Goal: Task Accomplishment & Management: Complete application form

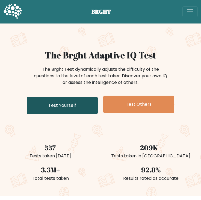
click at [72, 104] on link "Test Yourself" at bounding box center [62, 104] width 71 height 17
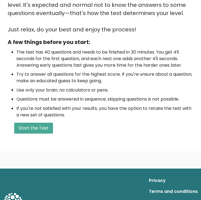
scroll to position [136, 0]
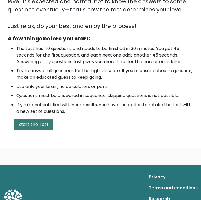
click at [39, 124] on button "Start the Test" at bounding box center [33, 124] width 39 height 11
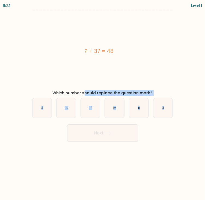
drag, startPoint x: 52, startPoint y: 91, endPoint x: 174, endPoint y: 113, distance: 124.5
click at [174, 113] on form "a. 2" at bounding box center [102, 76] width 205 height 132
copy form "Which number should replace the question mark? a. 2 b. -2 c. -4 d. 12 e. 11 f. 3"
click at [139, 105] on icon "11" at bounding box center [138, 107] width 19 height 19
click at [103, 102] on input "e. 11" at bounding box center [102, 101] width 0 height 3
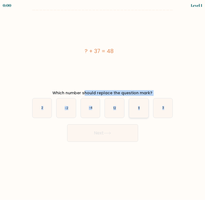
radio input "true"
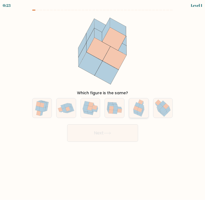
click at [137, 110] on icon at bounding box center [139, 109] width 5 height 5
click at [103, 102] on input "e." at bounding box center [102, 101] width 0 height 3
radio input "true"
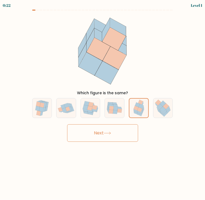
click at [101, 131] on button "Next" at bounding box center [102, 132] width 71 height 17
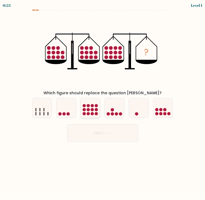
click at [90, 107] on icon at bounding box center [90, 108] width 19 height 16
click at [102, 102] on input "c." at bounding box center [102, 101] width 0 height 3
radio input "true"
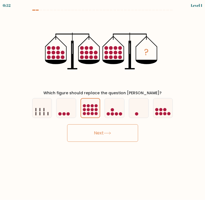
click at [94, 128] on button "Next" at bounding box center [102, 132] width 71 height 17
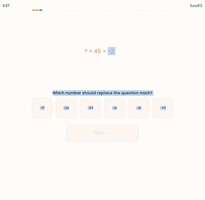
drag, startPoint x: 81, startPoint y: 48, endPoint x: 143, endPoint y: 119, distance: 94.5
click at [143, 119] on form "a." at bounding box center [102, 76] width 205 height 132
copy form "? + 45 = -2 Which number should replace the question mark? a. -51 b. -66 c. -62…"
click at [136, 106] on text "-47" at bounding box center [138, 108] width 5 height 4
click at [103, 102] on input "e. -47" at bounding box center [102, 101] width 0 height 3
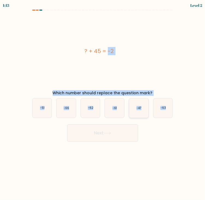
radio input "true"
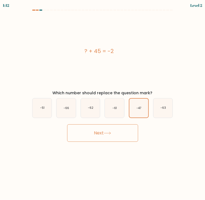
click at [104, 134] on button "Next" at bounding box center [102, 132] width 71 height 17
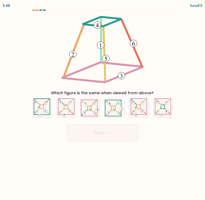
drag, startPoint x: 37, startPoint y: 27, endPoint x: 78, endPoint y: 51, distance: 47.6
click at [78, 51] on div "Which figure is the same when viewed from above?" at bounding box center [102, 54] width 147 height 81
click at [82, 25] on icon at bounding box center [102, 51] width 86 height 74
drag, startPoint x: 82, startPoint y: 25, endPoint x: 42, endPoint y: 22, distance: 40.2
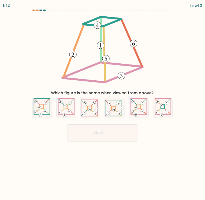
click at [42, 22] on div "Which figure is the same when viewed from above?" at bounding box center [102, 54] width 147 height 81
drag, startPoint x: 82, startPoint y: 23, endPoint x: 44, endPoint y: 50, distance: 45.9
click at [44, 51] on div "Which figure is the same when viewed from above?" at bounding box center [102, 54] width 147 height 81
click at [164, 106] on icon at bounding box center [163, 107] width 16 height 19
click at [103, 102] on input "f." at bounding box center [102, 101] width 0 height 3
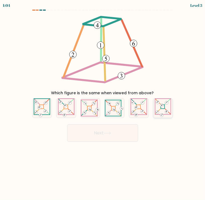
radio input "true"
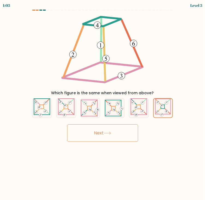
click at [97, 133] on button "Next" at bounding box center [102, 132] width 71 height 17
click at [96, 132] on button "Next" at bounding box center [102, 132] width 71 height 17
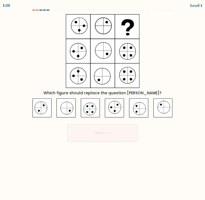
drag, startPoint x: 62, startPoint y: 17, endPoint x: 96, endPoint y: 62, distance: 56.5
click at [96, 62] on div "Which figure should replace the question mark?" at bounding box center [102, 54] width 147 height 81
click at [137, 108] on icon at bounding box center [138, 107] width 19 height 19
click at [103, 102] on input "e." at bounding box center [102, 101] width 0 height 3
radio input "true"
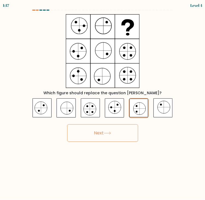
click at [93, 132] on button "Next" at bounding box center [102, 132] width 71 height 17
click at [107, 133] on icon at bounding box center [107, 132] width 7 height 3
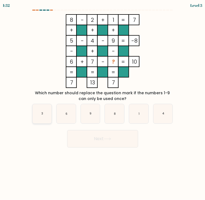
click at [44, 113] on icon "3" at bounding box center [41, 113] width 19 height 19
click at [102, 102] on input "a. 3" at bounding box center [102, 101] width 0 height 3
radio input "true"
click at [119, 140] on button "Next" at bounding box center [102, 138] width 71 height 17
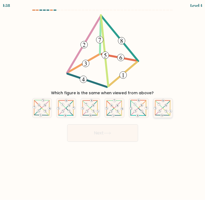
click at [160, 107] on icon at bounding box center [162, 107] width 19 height 19
click at [103, 102] on input "f." at bounding box center [102, 101] width 0 height 3
radio input "true"
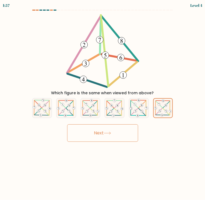
click at [111, 132] on icon at bounding box center [107, 132] width 7 height 3
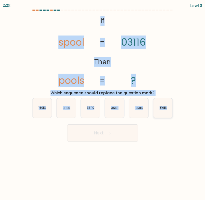
drag, startPoint x: 100, startPoint y: 20, endPoint x: 171, endPoint y: 109, distance: 113.1
click at [171, 109] on form "If ?" at bounding box center [102, 76] width 205 height 132
copy form "If Then spool pools 03116 ? = = Which sequence should replace the question mark…"
click at [91, 107] on text "36110" at bounding box center [90, 108] width 7 height 4
click at [102, 102] on input "c. 36110" at bounding box center [102, 101] width 0 height 3
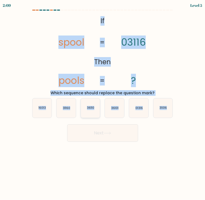
radio input "true"
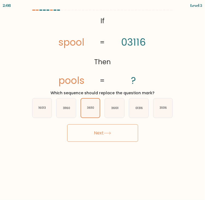
click at [110, 134] on icon at bounding box center [107, 133] width 7 height 2
click at [111, 132] on icon at bounding box center [107, 132] width 7 height 3
click at [107, 129] on button "Next" at bounding box center [102, 132] width 71 height 17
click at [109, 133] on icon at bounding box center [107, 132] width 7 height 3
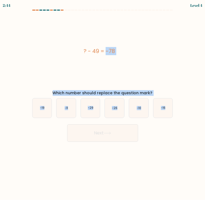
drag, startPoint x: 81, startPoint y: 50, endPoint x: 173, endPoint y: 114, distance: 112.5
click at [173, 114] on form "a." at bounding box center [102, 76] width 205 height 132
copy form "? - 49 = -78 Which number should replace the question mark? a. -19 b. -11 c. -2…"
click at [90, 108] on text "-29" at bounding box center [90, 108] width 5 height 4
click at [102, 102] on input "c. -29" at bounding box center [102, 101] width 0 height 3
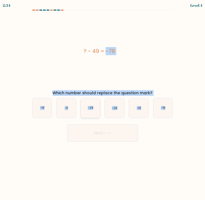
radio input "true"
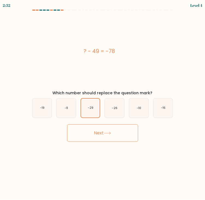
click at [110, 133] on icon at bounding box center [107, 133] width 7 height 2
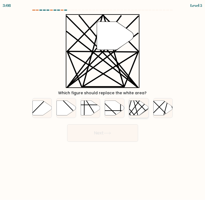
click at [135, 110] on icon at bounding box center [138, 107] width 19 height 15
click at [103, 102] on input "e." at bounding box center [102, 101] width 0 height 3
radio input "true"
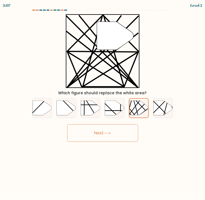
click at [110, 131] on button "Next" at bounding box center [102, 132] width 71 height 17
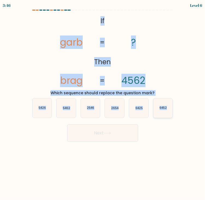
drag, startPoint x: 84, startPoint y: 16, endPoint x: 170, endPoint y: 110, distance: 127.3
click at [170, 110] on form "If ?" at bounding box center [102, 76] width 205 height 132
copy form "If Then garb brag ? 4562 = = Which sequence should replace the question mark? a…"
click at [89, 109] on text "2546" at bounding box center [90, 108] width 7 height 4
click at [102, 102] on input "c. 2546" at bounding box center [102, 101] width 0 height 3
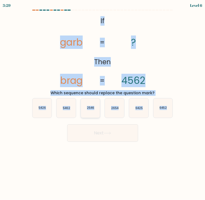
radio input "true"
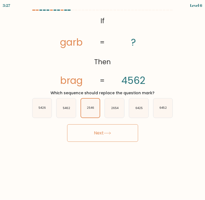
click at [109, 133] on icon at bounding box center [107, 133] width 7 height 2
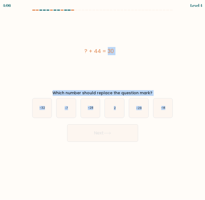
drag, startPoint x: 83, startPoint y: 50, endPoint x: 178, endPoint y: 111, distance: 113.0
click at [178, 111] on form "a. 2" at bounding box center [102, 76] width 205 height 132
copy form "? + 44 = 30 Which number should replace the question mark? a. -32 b. -7 c. -28 …"
click at [165, 107] on icon "-14" at bounding box center [162, 107] width 19 height 19
click at [103, 102] on input "f. -14" at bounding box center [102, 101] width 0 height 3
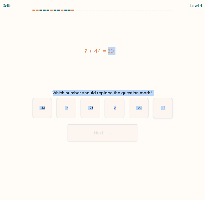
radio input "true"
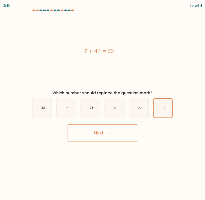
click at [107, 131] on icon at bounding box center [107, 132] width 7 height 3
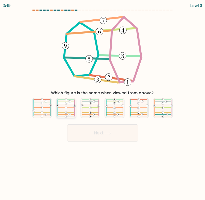
click at [61, 107] on 287 at bounding box center [66, 107] width 17 height 0
click at [102, 102] on input "b." at bounding box center [102, 101] width 0 height 3
radio input "true"
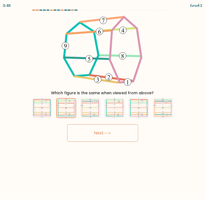
click at [107, 133] on icon at bounding box center [107, 133] width 7 height 2
click at [108, 133] on icon at bounding box center [107, 132] width 7 height 3
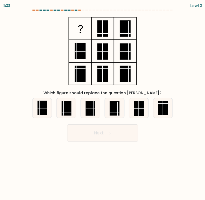
drag, startPoint x: 68, startPoint y: 20, endPoint x: 123, endPoint y: 77, distance: 78.5
click at [123, 77] on icon at bounding box center [102, 51] width 68 height 74
click at [44, 109] on rect at bounding box center [42, 108] width 10 height 14
click at [102, 102] on input "a." at bounding box center [102, 101] width 0 height 3
radio input "true"
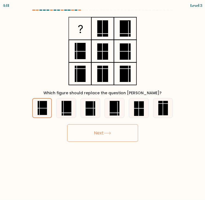
click at [110, 132] on icon at bounding box center [107, 132] width 7 height 3
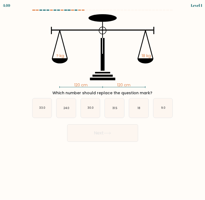
click at [110, 131] on icon at bounding box center [107, 132] width 7 height 3
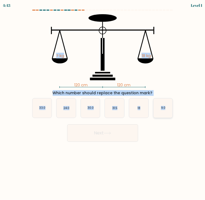
drag, startPoint x: 48, startPoint y: 25, endPoint x: 171, endPoint y: 107, distance: 147.4
click at [171, 107] on form at bounding box center [102, 76] width 205 height 132
copy form "? kg 18 kg Which number should replace the question mark? a. 33.0 b. 24.0 c. 30…"
click at [141, 107] on icon "18" at bounding box center [138, 107] width 19 height 19
click at [103, 102] on input "e. 18" at bounding box center [102, 101] width 0 height 3
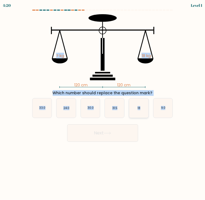
radio input "true"
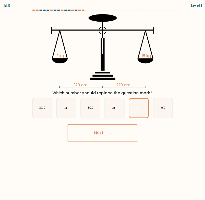
click at [109, 131] on icon at bounding box center [107, 132] width 7 height 3
click at [109, 132] on icon at bounding box center [107, 132] width 7 height 3
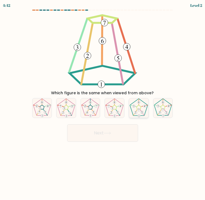
click at [140, 106] on 171 at bounding box center [138, 107] width 4 height 4
click at [103, 102] on input "e." at bounding box center [102, 101] width 0 height 3
radio input "true"
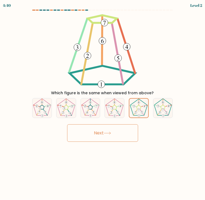
click at [107, 132] on icon at bounding box center [107, 132] width 7 height 3
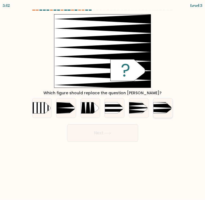
click at [164, 107] on icon at bounding box center [149, 105] width 50 height 5
click at [103, 102] on input "f." at bounding box center [102, 101] width 0 height 3
radio input "true"
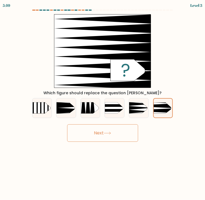
click at [109, 129] on button "Next" at bounding box center [102, 132] width 71 height 17
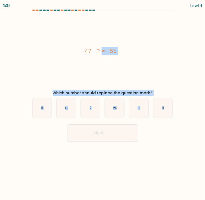
drag, startPoint x: 78, startPoint y: 49, endPoint x: 173, endPoint y: 113, distance: 114.1
click at [173, 113] on form "a. 9" at bounding box center [102, 76] width 205 height 132
copy form "-47 - ? = -55 Which number should replace the question mark? a. 16 b. 15 c. 9 d…"
click at [164, 104] on icon "8" at bounding box center [162, 107] width 19 height 19
click at [103, 102] on input "f. 8" at bounding box center [102, 101] width 0 height 3
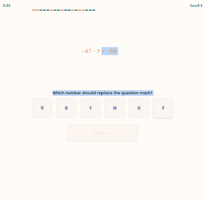
radio input "true"
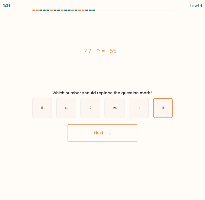
click at [111, 132] on icon at bounding box center [107, 132] width 7 height 3
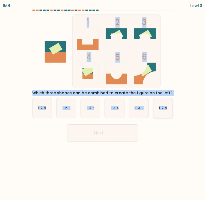
drag, startPoint x: 61, startPoint y: 22, endPoint x: 171, endPoint y: 107, distance: 139.7
click at [171, 107] on form at bounding box center [102, 76] width 205 height 132
copy form "1 2 3 4 5 6 Which three shapes can be combined to create the figure on the left…"
click at [137, 107] on text "2-3-5" at bounding box center [138, 108] width 9 height 4
click at [103, 102] on input "e. 2-3-5" at bounding box center [102, 101] width 0 height 3
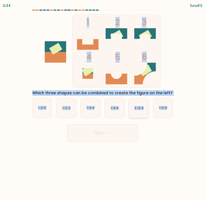
radio input "true"
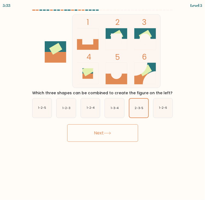
click at [107, 130] on button "Next" at bounding box center [102, 132] width 71 height 17
click at [108, 133] on icon at bounding box center [107, 133] width 7 height 2
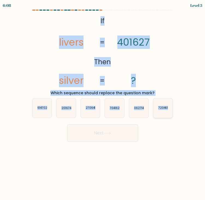
drag, startPoint x: 98, startPoint y: 15, endPoint x: 170, endPoint y: 109, distance: 118.5
click at [170, 109] on form "If ?" at bounding box center [102, 76] width 205 height 132
copy form "If Then livers silver 401627 ? = = Which sequence should replace the question m…"
click at [116, 108] on text "704162" at bounding box center [115, 108] width 10 height 4
click at [103, 102] on input "d. 704162" at bounding box center [102, 101] width 0 height 3
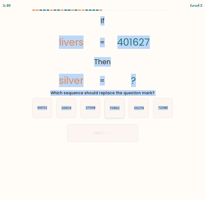
radio input "true"
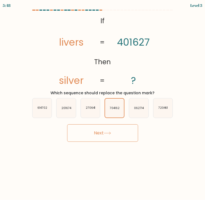
click at [105, 132] on icon at bounding box center [107, 132] width 7 height 3
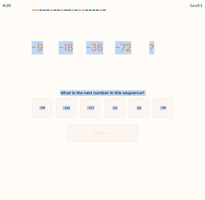
drag, startPoint x: 27, startPoint y: 46, endPoint x: 167, endPoint y: 117, distance: 156.8
click at [167, 117] on form at bounding box center [102, 76] width 205 height 132
copy form "-9 -18 -36 -72 ? What is the next number in this sequence? a. -144 b. -396 c. -…"
click at [41, 108] on text "-144" at bounding box center [42, 108] width 6 height 4
click at [102, 102] on input "a. -144" at bounding box center [102, 101] width 0 height 3
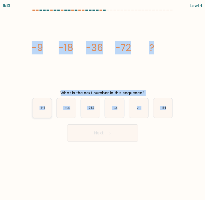
radio input "true"
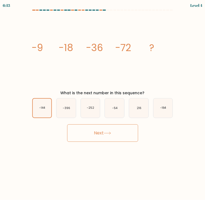
click at [110, 133] on icon at bounding box center [107, 133] width 7 height 2
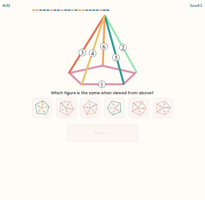
click at [110, 133] on icon at bounding box center [107, 133] width 7 height 2
click at [162, 76] on div "Which figure is the same when viewed from above?" at bounding box center [102, 54] width 147 height 81
click at [67, 107] on icon at bounding box center [66, 108] width 16 height 16
click at [102, 102] on input "b." at bounding box center [102, 101] width 0 height 3
radio input "true"
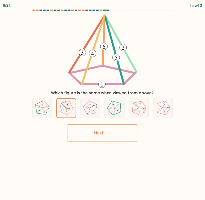
drag, startPoint x: 108, startPoint y: 131, endPoint x: 110, endPoint y: 127, distance: 3.9
click at [109, 130] on button "Next" at bounding box center [102, 132] width 71 height 17
drag, startPoint x: 107, startPoint y: 130, endPoint x: 110, endPoint y: 123, distance: 7.6
click at [108, 129] on button "Next" at bounding box center [102, 132] width 71 height 17
click at [107, 129] on button "Next" at bounding box center [102, 132] width 71 height 17
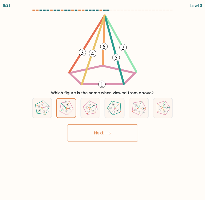
click at [101, 131] on button "Next" at bounding box center [102, 132] width 71 height 17
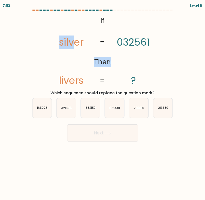
drag, startPoint x: 74, startPoint y: 25, endPoint x: 111, endPoint y: 23, distance: 37.1
click at [111, 23] on icon "@import url('https://fonts.googleapis.com/css?family=Abril+Fatface:400,100,100i…" at bounding box center [102, 51] width 119 height 74
click at [56, 20] on icon "@import url('https://fonts.googleapis.com/css?family=Abril+Fatface:400,100,100i…" at bounding box center [102, 51] width 119 height 74
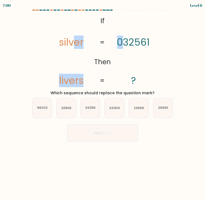
drag, startPoint x: 74, startPoint y: 19, endPoint x: 125, endPoint y: 55, distance: 62.7
click at [125, 55] on icon "@import url('https://fonts.googleapis.com/css?family=Abril+Fatface:400,100,100i…" at bounding box center [102, 51] width 119 height 74
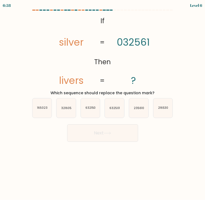
click at [96, 17] on icon "@import url('https://fonts.googleapis.com/css?family=Abril+Fatface:400,100,100i…" at bounding box center [102, 51] width 119 height 74
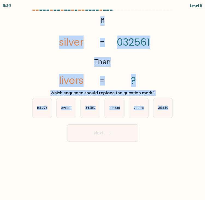
drag, startPoint x: 96, startPoint y: 17, endPoint x: 173, endPoint y: 108, distance: 119.2
click at [173, 108] on form "If ?" at bounding box center [102, 76] width 205 height 132
click at [117, 105] on icon "632501" at bounding box center [114, 107] width 19 height 19
click at [103, 102] on input "d. 632501" at bounding box center [102, 101] width 0 height 3
radio input "true"
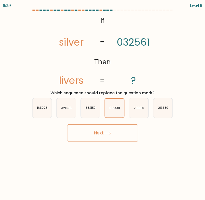
click at [109, 134] on icon at bounding box center [107, 132] width 7 height 3
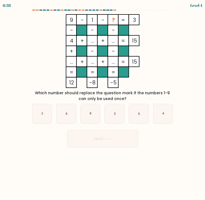
click at [108, 131] on button "Next" at bounding box center [102, 138] width 71 height 17
click at [28, 139] on form at bounding box center [102, 79] width 205 height 138
drag, startPoint x: 64, startPoint y: 17, endPoint x: 92, endPoint y: 50, distance: 43.5
click at [92, 50] on icon "9 - 1 - ? 3 - - - 4 + ... + ... 15 + - - ... + ... + ... = 15 = = = = 12 -8 -5 =" at bounding box center [102, 51] width 143 height 74
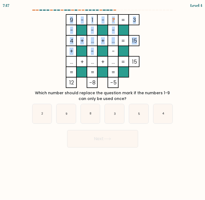
drag, startPoint x: 92, startPoint y: 50, endPoint x: 55, endPoint y: 22, distance: 46.7
click at [55, 22] on icon "9 - 1 - ? 3 - - - 4 + ... + ... 15 + - - ... + ... + ... = 15 = = = = 12 -8 -5 =" at bounding box center [102, 51] width 143 height 74
click at [28, 24] on form at bounding box center [102, 79] width 205 height 138
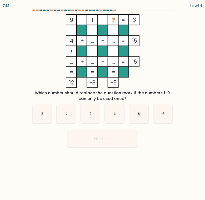
click at [27, 25] on form at bounding box center [102, 79] width 205 height 138
drag, startPoint x: 69, startPoint y: 22, endPoint x: 111, endPoint y: 59, distance: 56.4
click at [111, 59] on icon "9 - 1 - ? 3 - - - 4 + ... + ... 15 + - - ... + ... + ... = 15 = = = = 12 -8 -5 =" at bounding box center [102, 51] width 143 height 74
drag, startPoint x: 71, startPoint y: 15, endPoint x: 78, endPoint y: 22, distance: 10.1
click at [78, 22] on icon "9 - 1 - ? 3 - - - 4 + ... + ... 15 + - - ... + ... + ... = 15 = = = = 12 -8 -5 =" at bounding box center [102, 51] width 143 height 74
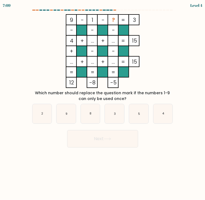
drag, startPoint x: 69, startPoint y: 21, endPoint x: 81, endPoint y: 26, distance: 13.9
click at [83, 29] on icon "9 - 1 - ? 3 - - - 4 + ... + ... 15 + - - ... + ... + ... = 15 = = = = 12 -8 -5 =" at bounding box center [102, 51] width 143 height 74
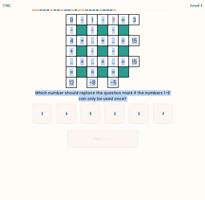
drag, startPoint x: 69, startPoint y: 20, endPoint x: 163, endPoint y: 100, distance: 123.4
click at [163, 100] on form at bounding box center [102, 79] width 205 height 138
click at [141, 115] on icon "5" at bounding box center [138, 113] width 19 height 19
click at [103, 102] on input "e. 5" at bounding box center [102, 101] width 0 height 3
radio input "true"
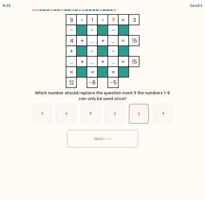
click at [104, 138] on button "Next" at bounding box center [102, 138] width 71 height 17
click at [105, 138] on button "Next" at bounding box center [102, 138] width 71 height 17
click at [93, 136] on button "Next" at bounding box center [102, 138] width 71 height 17
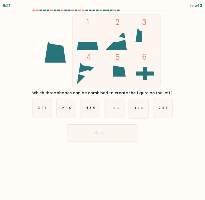
click at [138, 105] on icon "1-4-6" at bounding box center [138, 107] width 19 height 19
click at [103, 102] on input "e. 1-4-6" at bounding box center [102, 101] width 0 height 3
radio input "true"
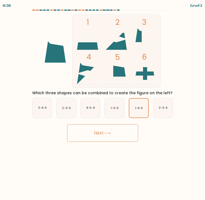
click at [99, 132] on button "Next" at bounding box center [102, 132] width 71 height 17
click at [108, 133] on icon at bounding box center [107, 132] width 7 height 3
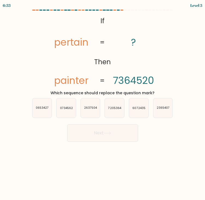
click at [106, 132] on icon at bounding box center [107, 132] width 7 height 3
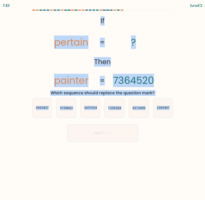
drag, startPoint x: 98, startPoint y: 17, endPoint x: 173, endPoint y: 104, distance: 114.8
click at [173, 104] on form "If ?" at bounding box center [102, 76] width 205 height 132
click at [114, 108] on text "7205364" at bounding box center [114, 108] width 13 height 4
click at [103, 102] on input "d. 7205364" at bounding box center [102, 101] width 0 height 3
radio input "true"
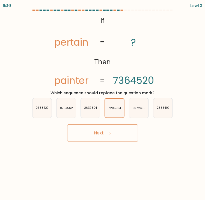
drag, startPoint x: 103, startPoint y: 132, endPoint x: 105, endPoint y: 131, distance: 3.2
click at [104, 132] on button "Next" at bounding box center [102, 132] width 71 height 17
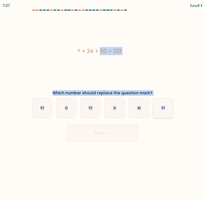
drag, startPoint x: 74, startPoint y: 49, endPoint x: 167, endPoint y: 111, distance: 111.4
click at [167, 111] on form "a." at bounding box center [102, 76] width 205 height 132
click at [141, 108] on icon "49" at bounding box center [138, 107] width 19 height 19
click at [103, 102] on input "e. 49" at bounding box center [102, 101] width 0 height 3
radio input "true"
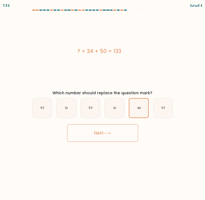
click at [106, 132] on icon at bounding box center [107, 132] width 7 height 3
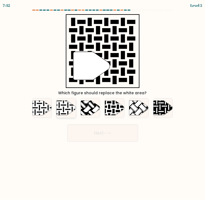
click at [64, 107] on icon at bounding box center [65, 107] width 19 height 15
click at [102, 102] on input "b." at bounding box center [102, 101] width 0 height 3
radio input "true"
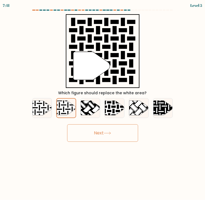
click at [102, 130] on button "Next" at bounding box center [102, 132] width 71 height 17
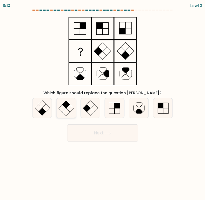
click at [62, 105] on icon at bounding box center [65, 107] width 19 height 19
click at [102, 102] on input "b." at bounding box center [102, 101] width 0 height 3
radio input "true"
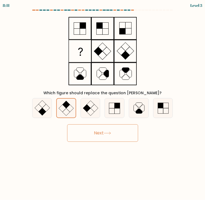
click at [99, 130] on button "Next" at bounding box center [102, 132] width 71 height 17
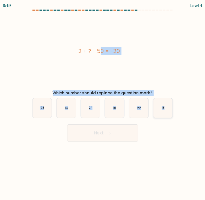
drag, startPoint x: 75, startPoint y: 50, endPoint x: 168, endPoint y: 111, distance: 111.0
click at [168, 111] on form "a." at bounding box center [102, 76] width 205 height 132
click at [42, 105] on icon "28" at bounding box center [41, 107] width 19 height 19
click at [102, 102] on input "a. 28" at bounding box center [102, 101] width 0 height 3
radio input "true"
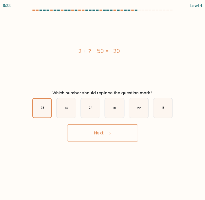
click at [103, 131] on button "Next" at bounding box center [102, 132] width 71 height 17
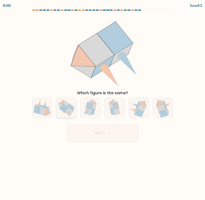
click at [70, 108] on icon at bounding box center [69, 111] width 9 height 9
click at [102, 102] on input "b." at bounding box center [102, 101] width 0 height 3
radio input "true"
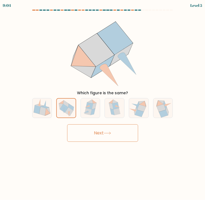
click at [101, 131] on button "Next" at bounding box center [102, 132] width 71 height 17
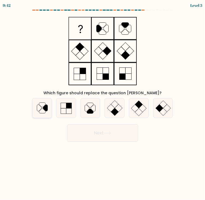
click at [44, 107] on icon at bounding box center [45, 107] width 5 height 7
click at [102, 102] on input "a." at bounding box center [102, 101] width 0 height 3
radio input "true"
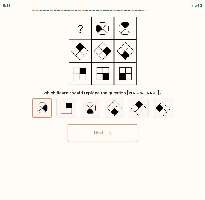
drag, startPoint x: 89, startPoint y: 129, endPoint x: 94, endPoint y: 129, distance: 4.4
click at [91, 129] on button "Next" at bounding box center [102, 132] width 71 height 17
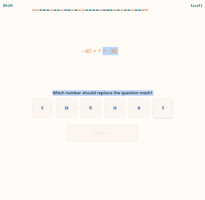
drag, startPoint x: 77, startPoint y: 52, endPoint x: 172, endPoint y: 111, distance: 111.6
click at [172, 111] on form "a. 9" at bounding box center [102, 76] width 205 height 132
click at [89, 107] on text "10" at bounding box center [90, 108] width 3 height 4
click at [102, 102] on input "c. 10" at bounding box center [102, 101] width 0 height 3
radio input "true"
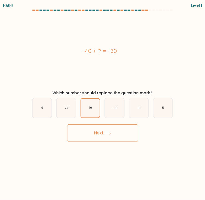
click at [110, 129] on button "Next" at bounding box center [102, 132] width 71 height 17
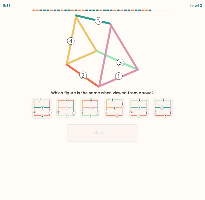
click at [41, 106] on icon at bounding box center [41, 107] width 19 height 19
click at [102, 102] on input "a." at bounding box center [102, 101] width 0 height 3
radio input "true"
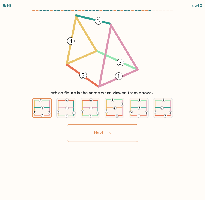
click at [101, 131] on button "Next" at bounding box center [102, 132] width 71 height 17
drag, startPoint x: 100, startPoint y: 131, endPoint x: 123, endPoint y: 132, distance: 23.2
click at [102, 129] on button "Next" at bounding box center [102, 132] width 71 height 17
click at [110, 132] on icon at bounding box center [107, 132] width 7 height 3
click at [110, 131] on button "Next" at bounding box center [102, 132] width 71 height 17
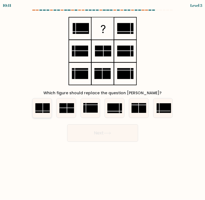
click at [43, 110] on rect at bounding box center [42, 108] width 14 height 10
click at [102, 102] on input "a." at bounding box center [102, 101] width 0 height 3
radio input "true"
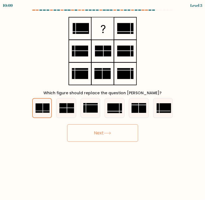
click at [98, 131] on button "Next" at bounding box center [102, 132] width 71 height 17
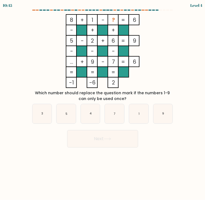
drag, startPoint x: 67, startPoint y: 18, endPoint x: 83, endPoint y: 23, distance: 17.6
click at [87, 46] on icon "8 + 1 - ? 6 - + + 5 - 2 + 6 9 - - - ... + 9 - 7 = 6 = = = = -1 -6 2 =" at bounding box center [102, 51] width 143 height 74
drag, startPoint x: 68, startPoint y: 17, endPoint x: 93, endPoint y: 19, distance: 24.3
click at [94, 20] on icon "8 + 1 - ? 6 - + + 5 - 2 + 6 9 - - - ... + 9 - 7 = 6 = = = = -1 -6 2 =" at bounding box center [102, 51] width 143 height 74
drag, startPoint x: 68, startPoint y: 19, endPoint x: 134, endPoint y: 21, distance: 66.3
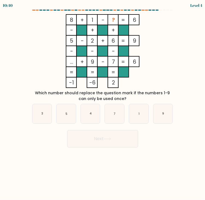
click at [137, 21] on icon "8 + 1 - ? 6 - + + 5 - 2 + 6 9 - - - ... + 9 - 7 = 6 = = = = -1 -6 2 =" at bounding box center [102, 51] width 143 height 74
click at [134, 21] on tspan "6" at bounding box center [133, 19] width 3 height 7
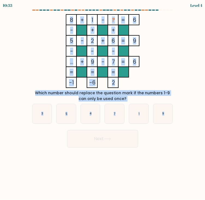
drag, startPoint x: 68, startPoint y: 18, endPoint x: 173, endPoint y: 111, distance: 140.2
click at [173, 111] on form at bounding box center [102, 79] width 205 height 138
drag, startPoint x: 41, startPoint y: 114, endPoint x: 53, endPoint y: 114, distance: 12.3
click at [41, 114] on icon "3" at bounding box center [41, 113] width 19 height 19
click at [102, 102] on input "a. 3" at bounding box center [102, 101] width 0 height 3
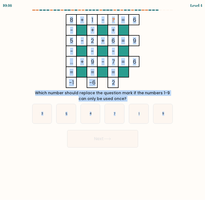
radio input "true"
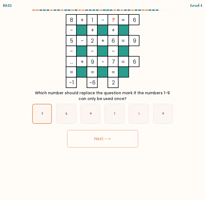
click at [104, 140] on button "Next" at bounding box center [102, 138] width 71 height 17
click at [103, 138] on button "Next" at bounding box center [102, 138] width 71 height 17
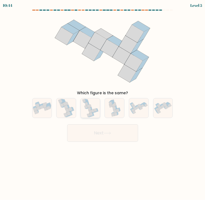
drag, startPoint x: 67, startPoint y: 110, endPoint x: 81, endPoint y: 111, distance: 15.1
click at [68, 109] on icon at bounding box center [67, 110] width 4 height 4
click at [102, 102] on input "b." at bounding box center [102, 101] width 0 height 3
radio input "true"
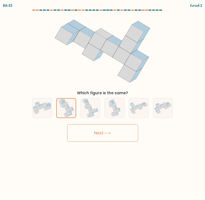
click at [102, 133] on button "Next" at bounding box center [102, 132] width 71 height 17
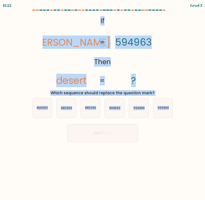
drag, startPoint x: 99, startPoint y: 17, endPoint x: 174, endPoint y: 109, distance: 118.9
click at [174, 109] on form "If ?" at bounding box center [102, 76] width 205 height 132
click at [92, 108] on text "495396" at bounding box center [90, 108] width 11 height 4
click at [102, 102] on input "c. 495396" at bounding box center [102, 101] width 0 height 3
radio input "true"
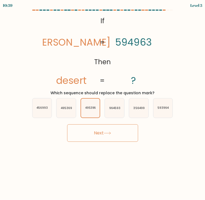
click at [98, 133] on button "Next" at bounding box center [102, 132] width 71 height 17
click at [101, 131] on button "Next" at bounding box center [102, 132] width 71 height 17
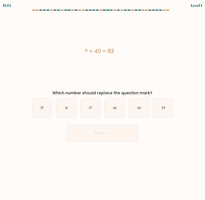
drag, startPoint x: 81, startPoint y: 52, endPoint x: 129, endPoint y: 50, distance: 48.0
click at [129, 50] on div "? + 40 = 83" at bounding box center [99, 51] width 143 height 8
click at [73, 54] on div "? + 40 = 83" at bounding box center [99, 51] width 143 height 8
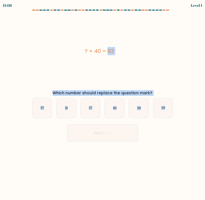
drag, startPoint x: 83, startPoint y: 51, endPoint x: 177, endPoint y: 102, distance: 106.6
click at [177, 102] on form "a." at bounding box center [102, 76] width 205 height 132
click at [113, 106] on text "43" at bounding box center [115, 108] width 4 height 4
click at [103, 102] on input "d. 43" at bounding box center [102, 101] width 0 height 3
radio input "true"
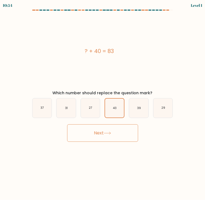
click at [105, 135] on button "Next" at bounding box center [102, 132] width 71 height 17
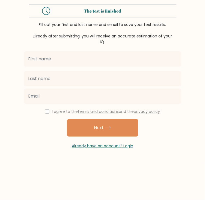
click at [41, 59] on input "text" at bounding box center [102, 58] width 157 height 15
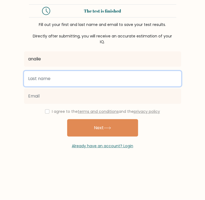
click at [35, 81] on input "text" at bounding box center [102, 78] width 157 height 15
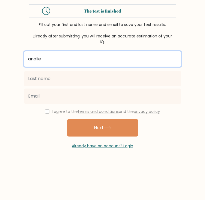
click at [31, 58] on input "analie" at bounding box center [102, 58] width 157 height 15
type input "Analie"
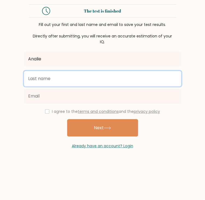
click at [29, 77] on input "text" at bounding box center [102, 78] width 157 height 15
type input "Peralta"
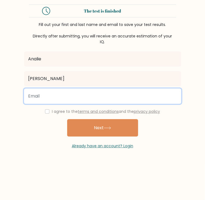
click at [37, 96] on input "email" at bounding box center [102, 95] width 157 height 15
type input "lynperalta84@gmail.com"
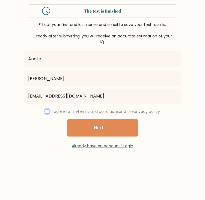
click at [45, 111] on input "checkbox" at bounding box center [47, 111] width 4 height 4
checkbox input "true"
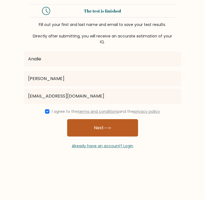
click at [105, 124] on button "Next" at bounding box center [102, 127] width 71 height 17
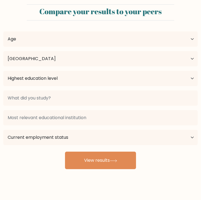
select select "PH"
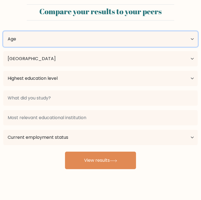
click at [190, 38] on select "Age Under [DEMOGRAPHIC_DATA] [DEMOGRAPHIC_DATA] [DEMOGRAPHIC_DATA] [DEMOGRAPHIC…" at bounding box center [100, 38] width 194 height 15
select select "35_44"
click at [3, 31] on select "Age Under [DEMOGRAPHIC_DATA] [DEMOGRAPHIC_DATA] [DEMOGRAPHIC_DATA] [DEMOGRAPHIC…" at bounding box center [100, 38] width 194 height 15
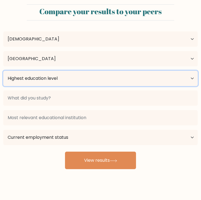
click at [192, 79] on select "Highest education level No schooling Primary Lower Secondary Upper Secondary Oc…" at bounding box center [100, 78] width 194 height 15
select select "upper_secondary"
click at [3, 71] on select "Highest education level No schooling Primary Lower Secondary Upper Secondary Oc…" at bounding box center [100, 78] width 194 height 15
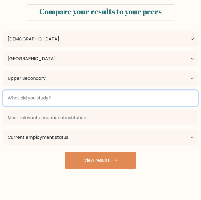
click at [178, 97] on input at bounding box center [100, 97] width 194 height 15
click at [53, 96] on input at bounding box center [100, 97] width 194 height 15
type input "college undergraduate"
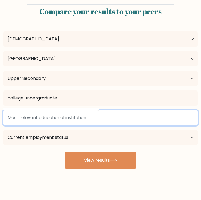
click at [82, 118] on input at bounding box center [100, 117] width 194 height 15
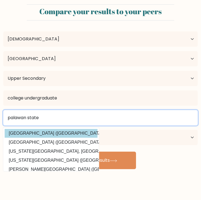
type input "palawan state"
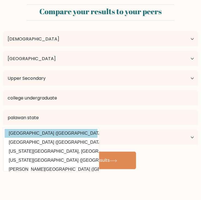
click at [72, 131] on div "palawan state Palawan State University (Philippines) Pittsburg State University…" at bounding box center [100, 127] width 201 height 39
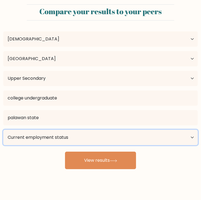
click at [192, 137] on select "Current employment status Employed Student Retired Other / prefer not to answer" at bounding box center [100, 136] width 194 height 15
select select "other"
click at [3, 129] on select "Current employment status Employed Student Retired Other / prefer not to answer" at bounding box center [100, 136] width 194 height 15
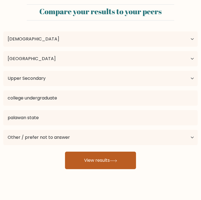
click at [109, 158] on button "View results" at bounding box center [100, 159] width 71 height 17
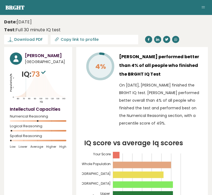
click at [73, 40] on input "Copy link to profile" at bounding box center [98, 39] width 74 height 4
type input "https://brght.org/profile/analie-peralta/?utm_source=share&utm_medium=copy&utm_…"
